Goal: Find specific page/section: Find specific page/section

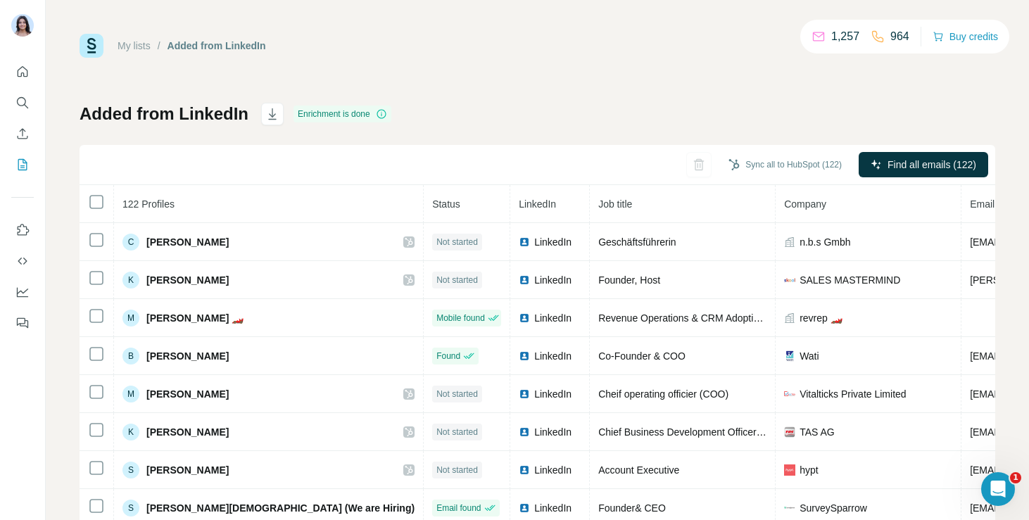
click at [617, 29] on div "My lists / Added from LinkedIn 1,257 964 Buy credits Added from LinkedIn Enrich…" at bounding box center [538, 260] width 984 height 520
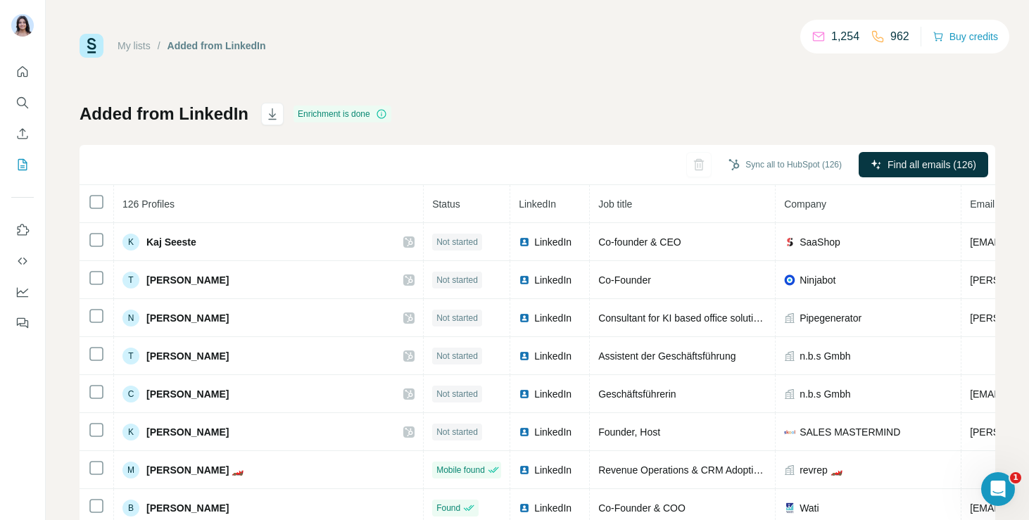
click at [562, 35] on div "My lists / Added from LinkedIn 1,254 962 Buy credits" at bounding box center [538, 46] width 916 height 24
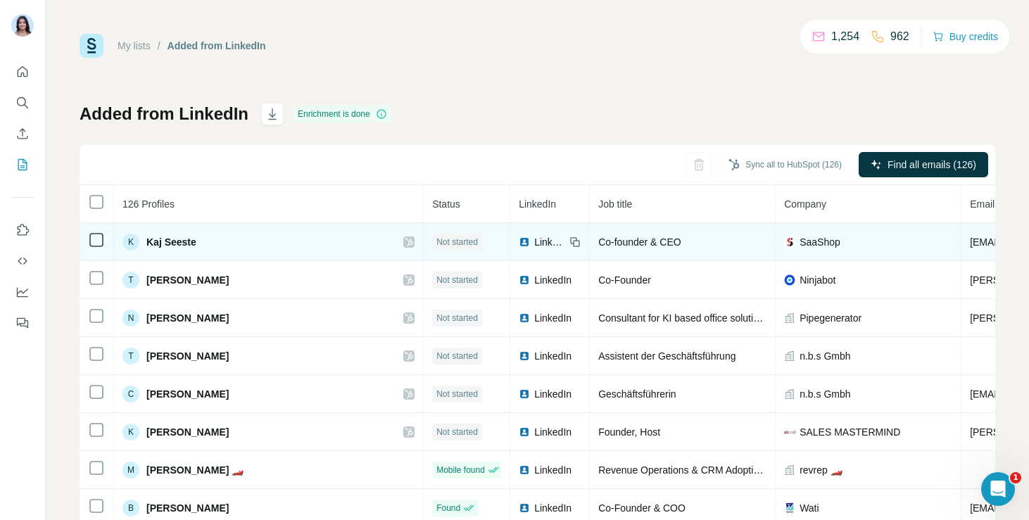
scroll to position [0, 44]
